Goal: Information Seeking & Learning: Find specific fact

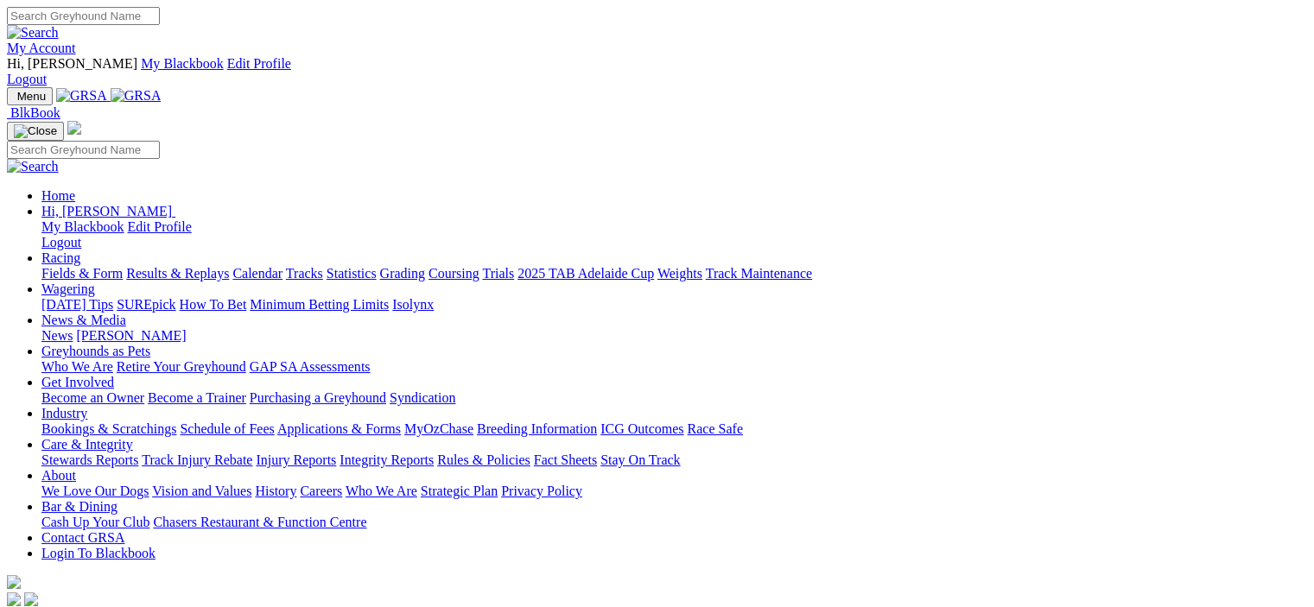
click at [160, 24] on input "Search" at bounding box center [83, 16] width 153 height 18
type input "canya jive"
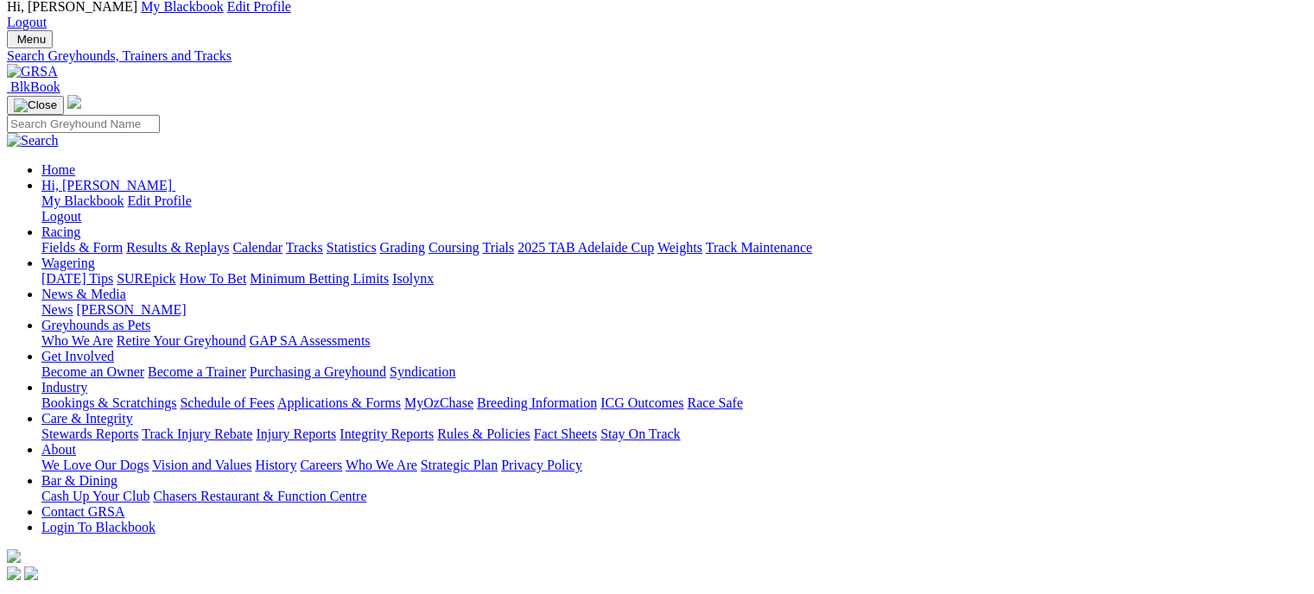
scroll to position [86, 0]
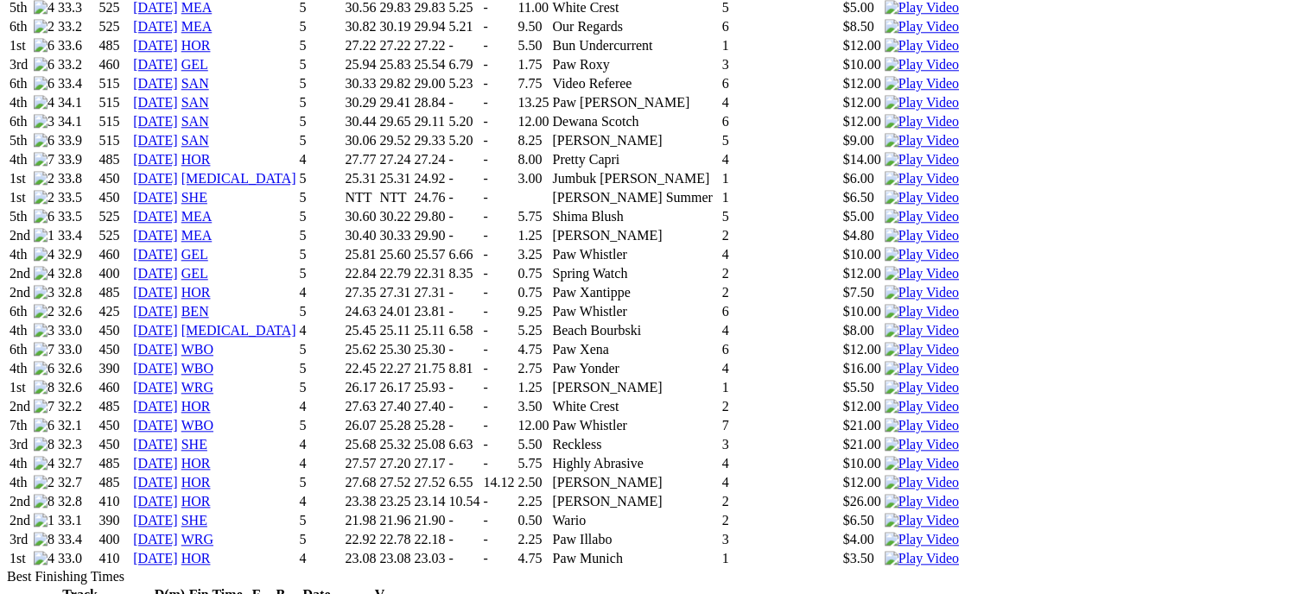
scroll to position [1814, 0]
